Goal: Transaction & Acquisition: Purchase product/service

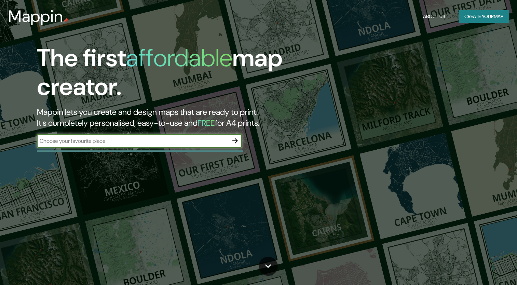
click at [161, 143] on input "text" at bounding box center [132, 141] width 191 height 8
type input "[GEOGRAPHIC_DATA]"
click at [237, 140] on icon "button" at bounding box center [234, 140] width 5 height 5
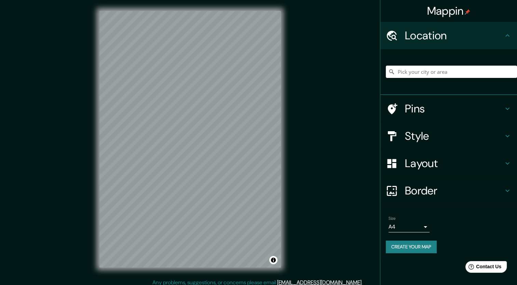
click at [447, 113] on h4 "Pins" at bounding box center [454, 109] width 98 height 14
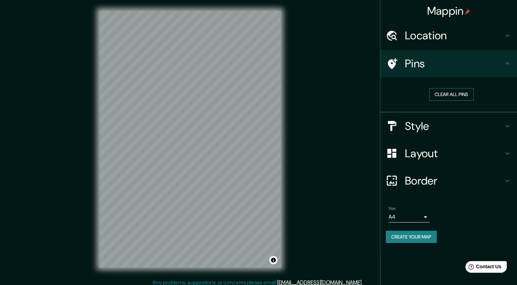
click at [448, 94] on button "Clear all pins" at bounding box center [451, 94] width 44 height 13
click at [442, 126] on h4 "Style" at bounding box center [454, 126] width 98 height 14
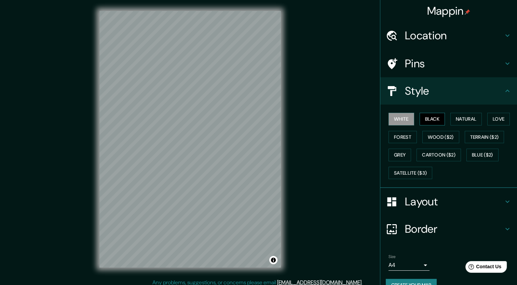
click at [430, 120] on button "Black" at bounding box center [433, 119] width 26 height 13
click at [427, 138] on button "Wood ($2)" at bounding box center [441, 137] width 37 height 13
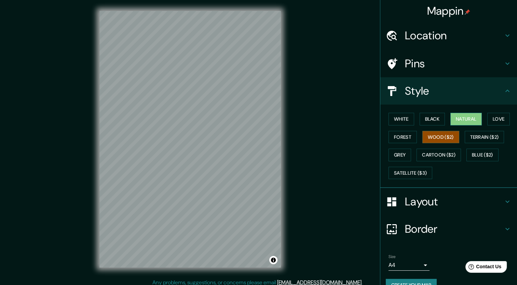
click at [452, 123] on button "Natural" at bounding box center [466, 119] width 31 height 13
click at [495, 121] on button "Love" at bounding box center [498, 119] width 23 height 13
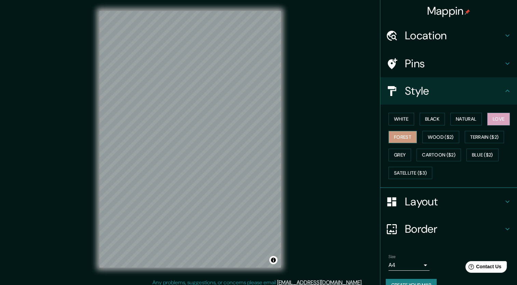
click at [396, 138] on button "Forest" at bounding box center [403, 137] width 28 height 13
click at [443, 140] on button "Wood ($2)" at bounding box center [441, 137] width 37 height 13
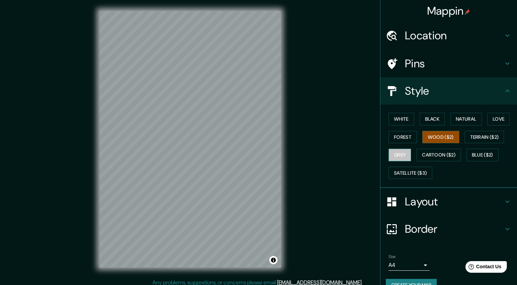
click at [396, 152] on button "Grey" at bounding box center [400, 155] width 23 height 13
click at [397, 139] on button "Forest" at bounding box center [403, 137] width 28 height 13
click at [450, 95] on h4 "Style" at bounding box center [454, 91] width 98 height 14
click at [494, 88] on h4 "Style" at bounding box center [454, 91] width 98 height 14
drag, startPoint x: 501, startPoint y: 90, endPoint x: 512, endPoint y: 88, distance: 11.5
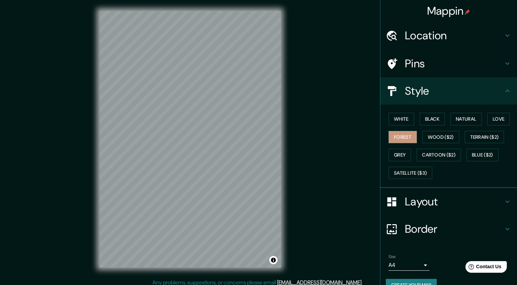
click at [504, 90] on icon at bounding box center [508, 91] width 8 height 8
click at [504, 90] on icon at bounding box center [508, 90] width 8 height 8
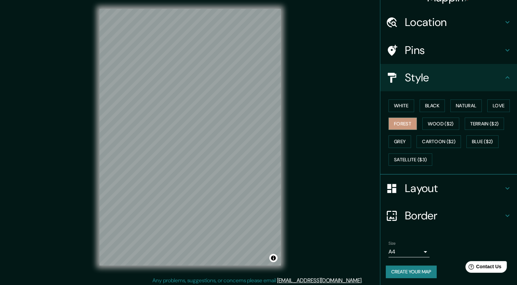
scroll to position [4, 0]
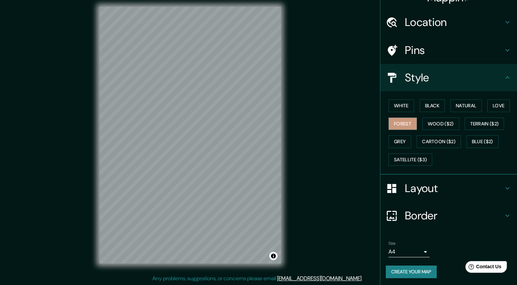
click at [429, 187] on h4 "Layout" at bounding box center [454, 189] width 98 height 14
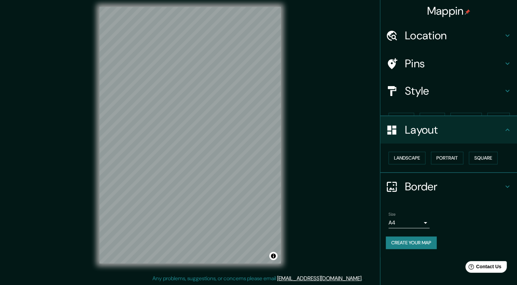
scroll to position [0, 0]
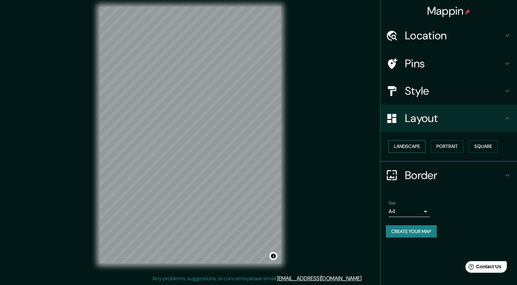
click at [414, 146] on button "Landscape" at bounding box center [407, 146] width 37 height 13
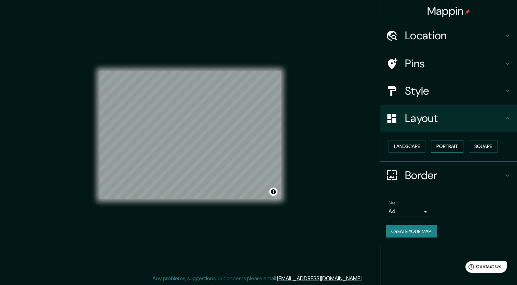
click at [452, 147] on button "Portrait" at bounding box center [447, 146] width 32 height 13
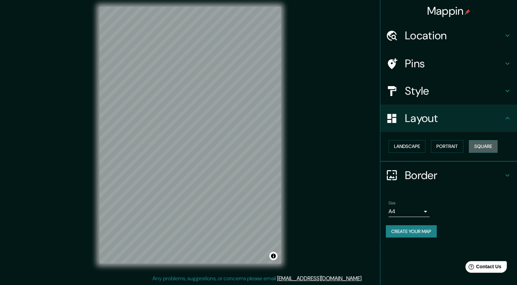
click at [488, 148] on button "Square" at bounding box center [483, 146] width 29 height 13
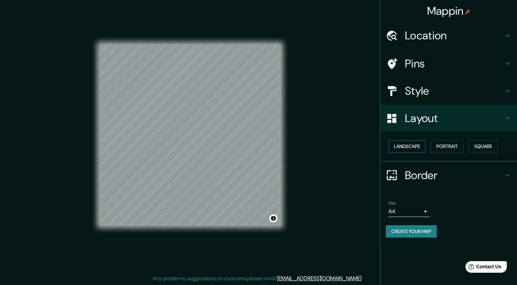
click at [411, 143] on button "Landscape" at bounding box center [407, 146] width 37 height 13
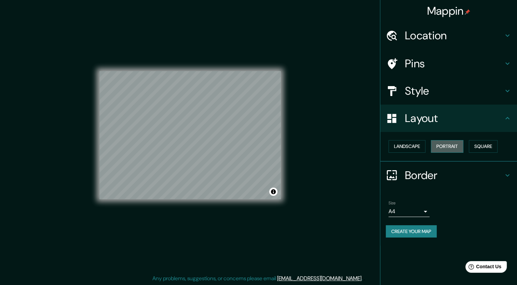
click at [445, 146] on button "Portrait" at bounding box center [447, 146] width 32 height 13
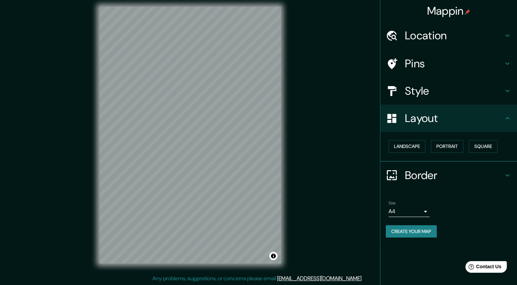
click at [421, 178] on h4 "Border" at bounding box center [454, 176] width 98 height 14
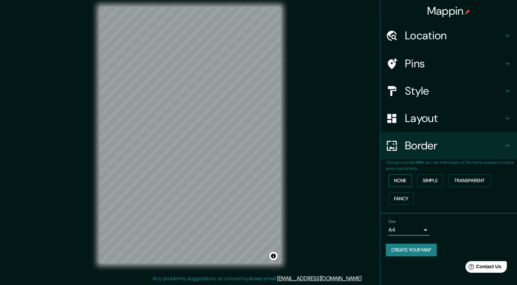
click at [403, 177] on button "None" at bounding box center [400, 180] width 23 height 13
click at [437, 182] on button "Simple" at bounding box center [430, 180] width 26 height 13
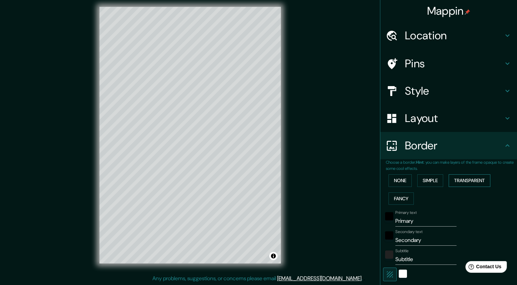
click at [464, 178] on button "Transparent" at bounding box center [470, 180] width 42 height 13
click at [395, 197] on button "Fancy" at bounding box center [401, 198] width 25 height 13
click at [394, 179] on button "None" at bounding box center [400, 180] width 23 height 13
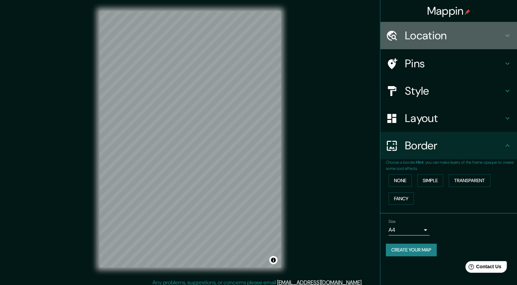
click at [434, 39] on h4 "Location" at bounding box center [454, 36] width 98 height 14
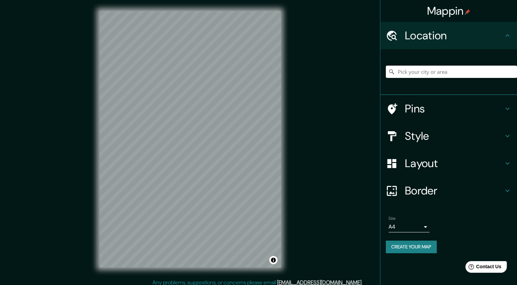
click at [469, 32] on h4 "Location" at bounding box center [454, 36] width 98 height 14
click at [467, 72] on input "Pick your city or area" at bounding box center [451, 72] width 131 height 12
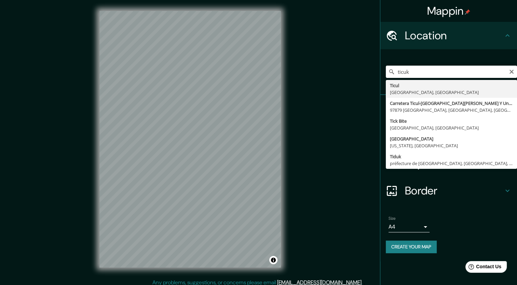
type input "Ticul, [GEOGRAPHIC_DATA], [GEOGRAPHIC_DATA]"
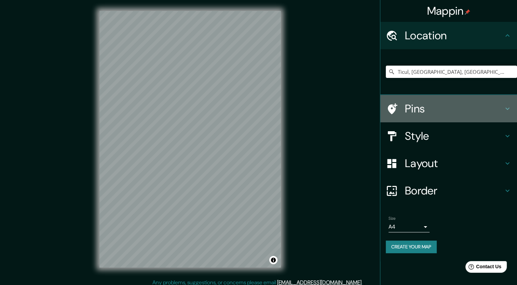
click at [465, 106] on h4 "Pins" at bounding box center [454, 109] width 98 height 14
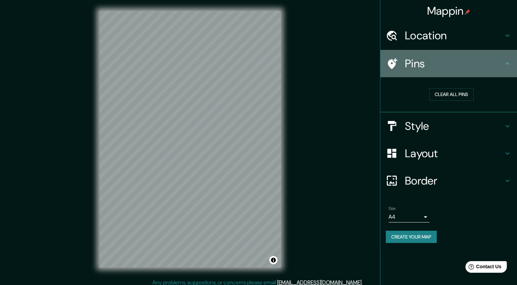
click at [484, 70] on h4 "Pins" at bounding box center [454, 64] width 98 height 14
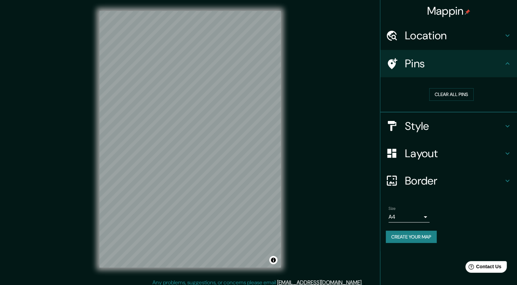
click at [504, 62] on icon at bounding box center [508, 63] width 8 height 8
click at [504, 57] on div "Pins" at bounding box center [448, 63] width 137 height 27
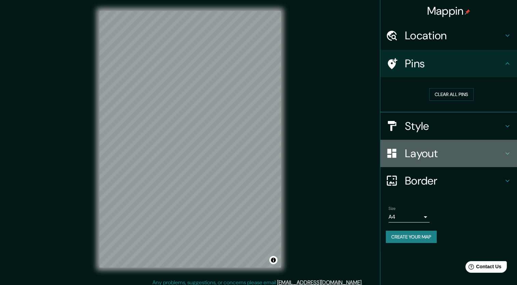
click at [491, 155] on h4 "Layout" at bounding box center [454, 154] width 98 height 14
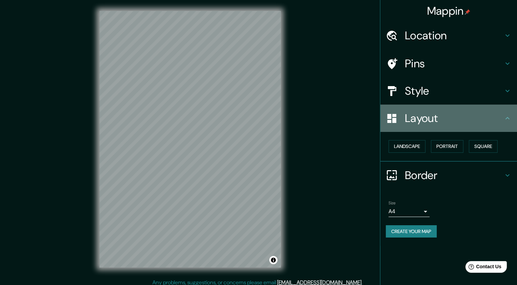
click at [499, 118] on h4 "Layout" at bounding box center [454, 118] width 98 height 14
